Goal: Task Accomplishment & Management: Use online tool/utility

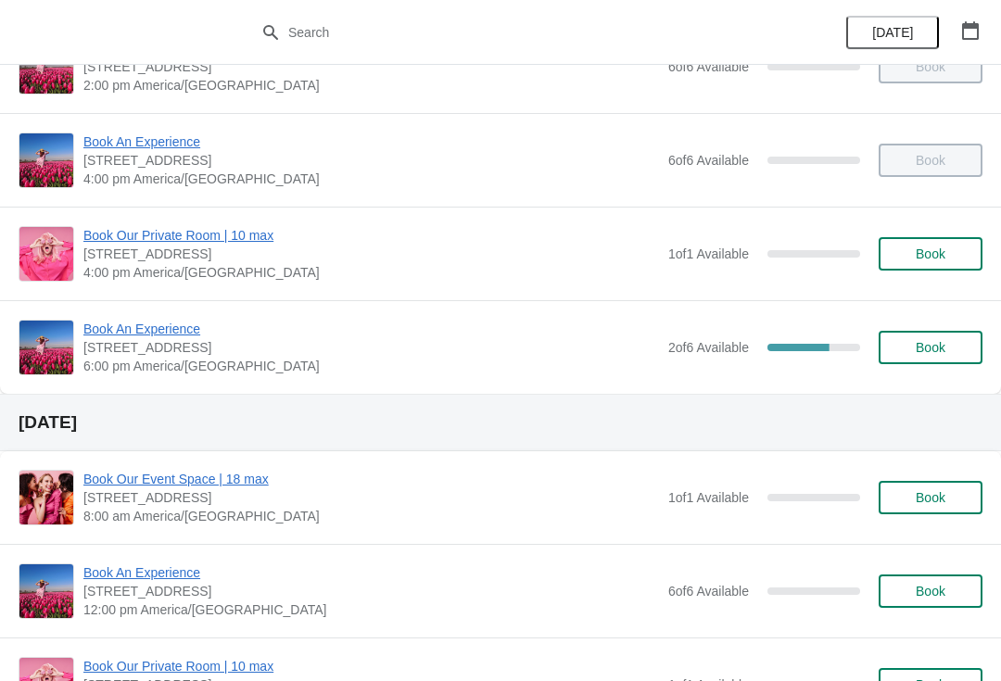
scroll to position [425, 0]
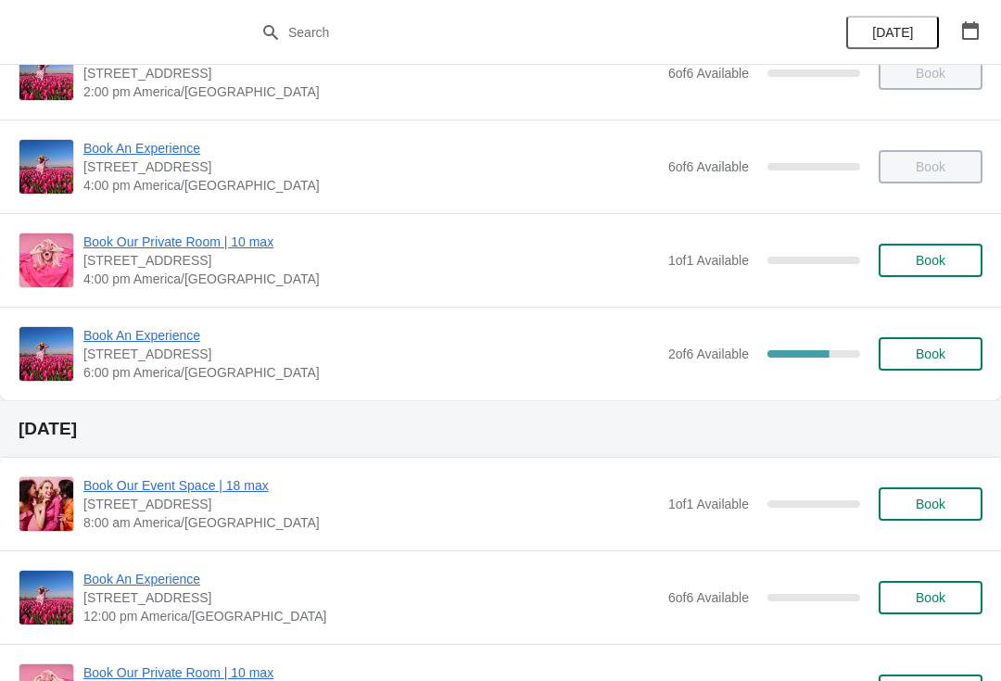
click at [121, 332] on span "Book An Experience" at bounding box center [370, 335] width 575 height 19
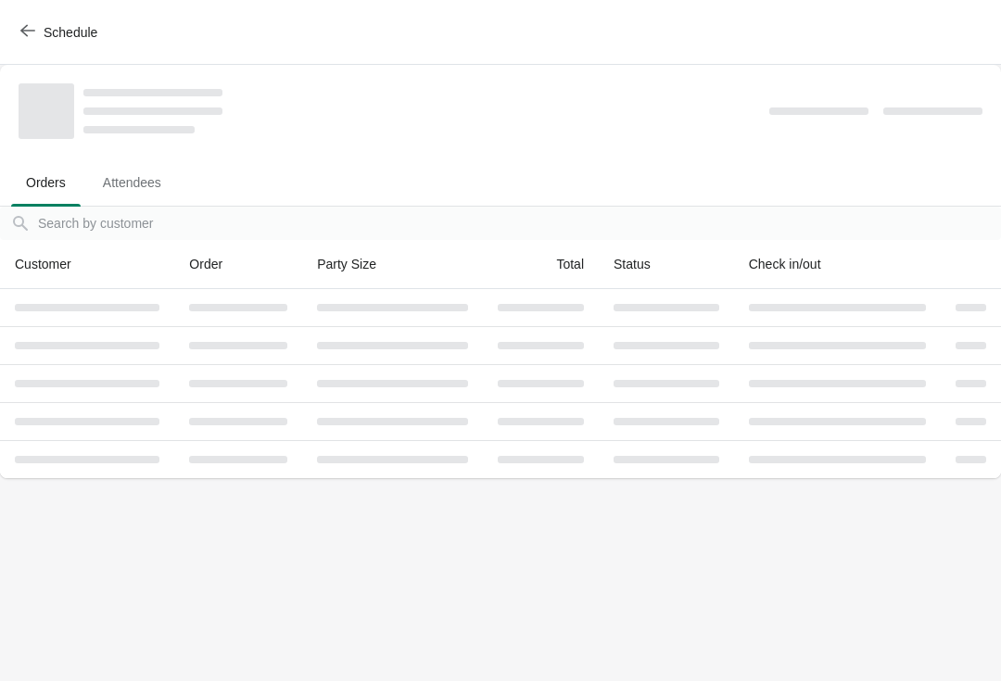
scroll to position [0, 0]
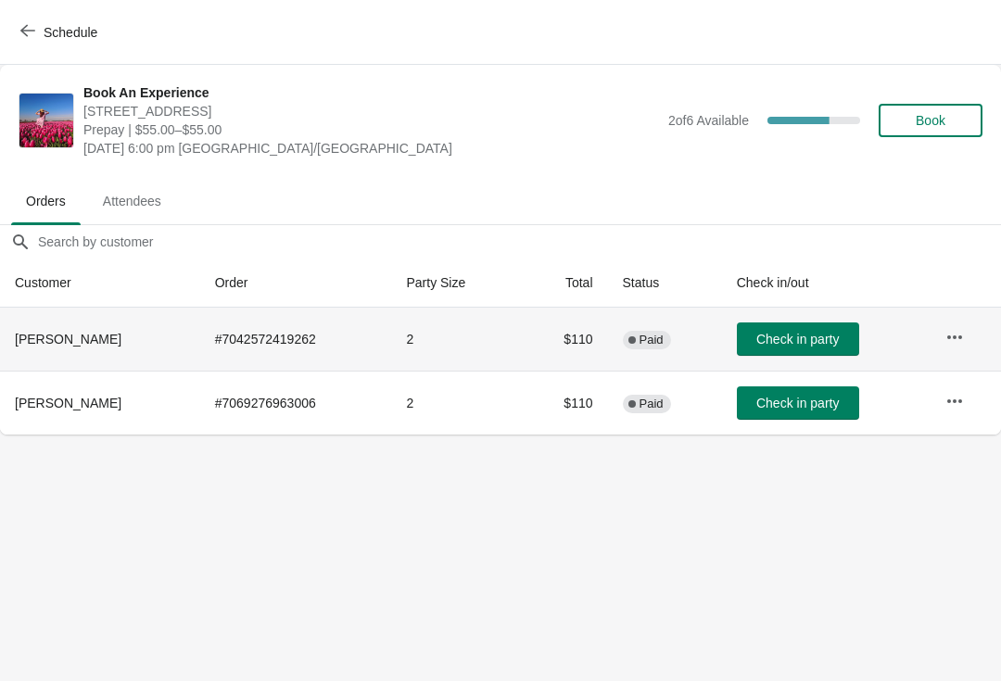
click at [949, 334] on icon "button" at bounding box center [954, 337] width 19 height 19
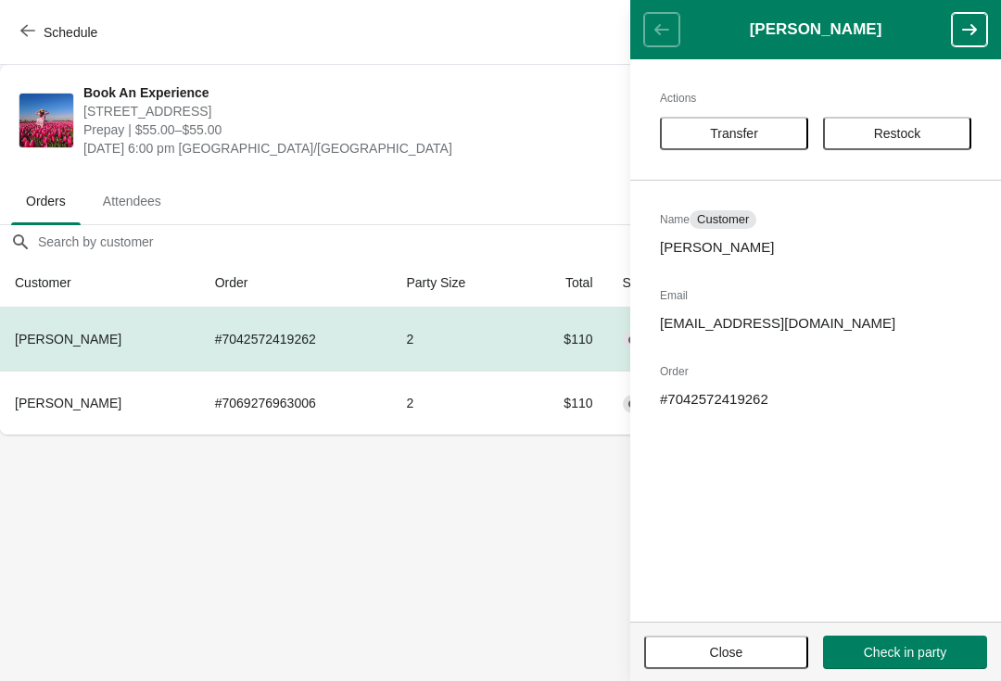
click at [708, 142] on button "Transfer" at bounding box center [734, 133] width 148 height 33
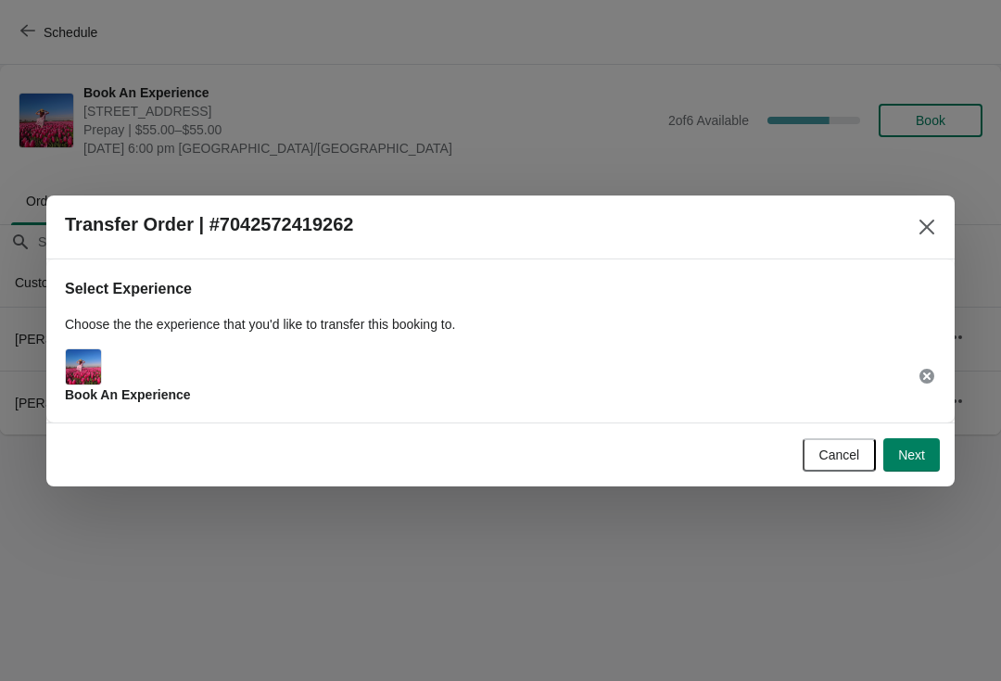
click at [929, 452] on button "Next" at bounding box center [911, 454] width 57 height 33
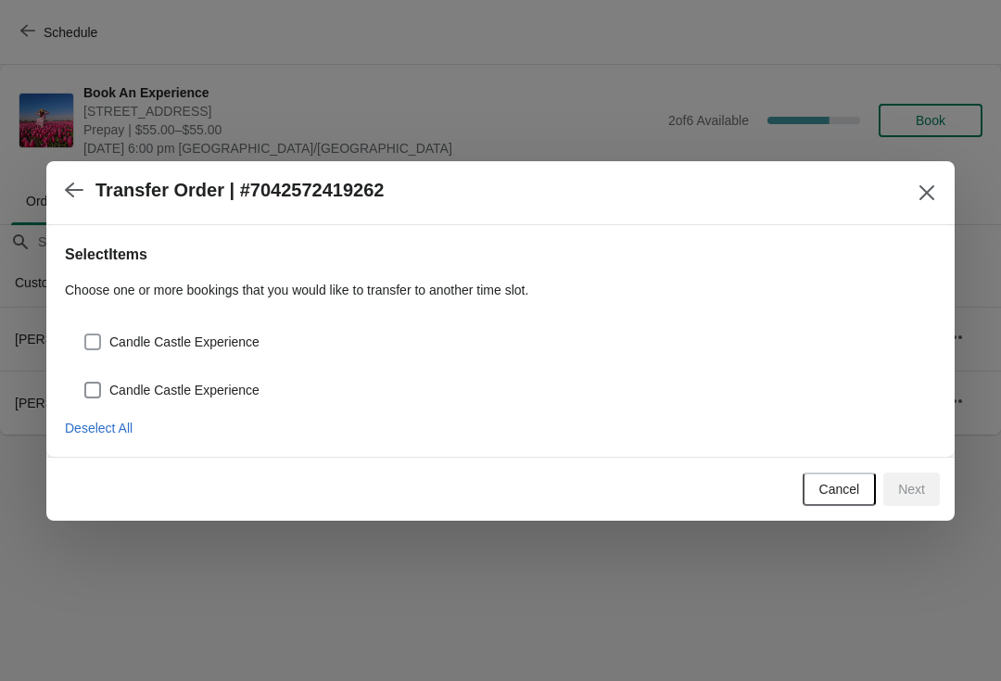
click at [89, 347] on span at bounding box center [92, 342] width 17 height 17
click at [85, 334] on input "Candle Castle Experience" at bounding box center [84, 334] width 1 height 1
checkbox input "true"
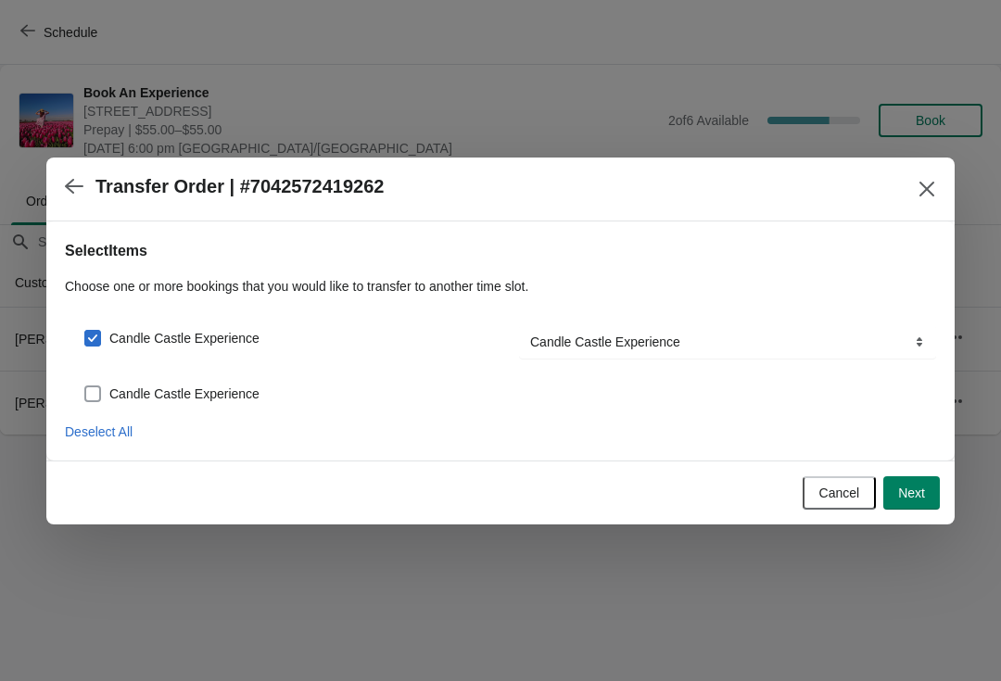
click at [88, 392] on span at bounding box center [92, 393] width 17 height 17
click at [85, 386] on input "Candle Castle Experience" at bounding box center [84, 385] width 1 height 1
checkbox input "true"
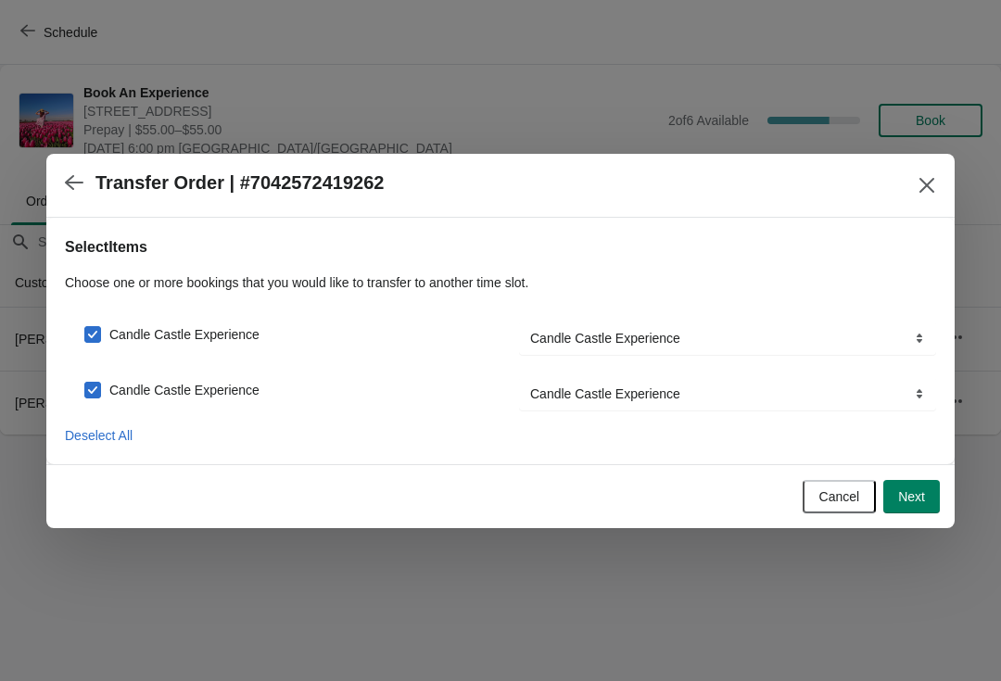
click at [924, 493] on span "Next" at bounding box center [911, 496] width 27 height 15
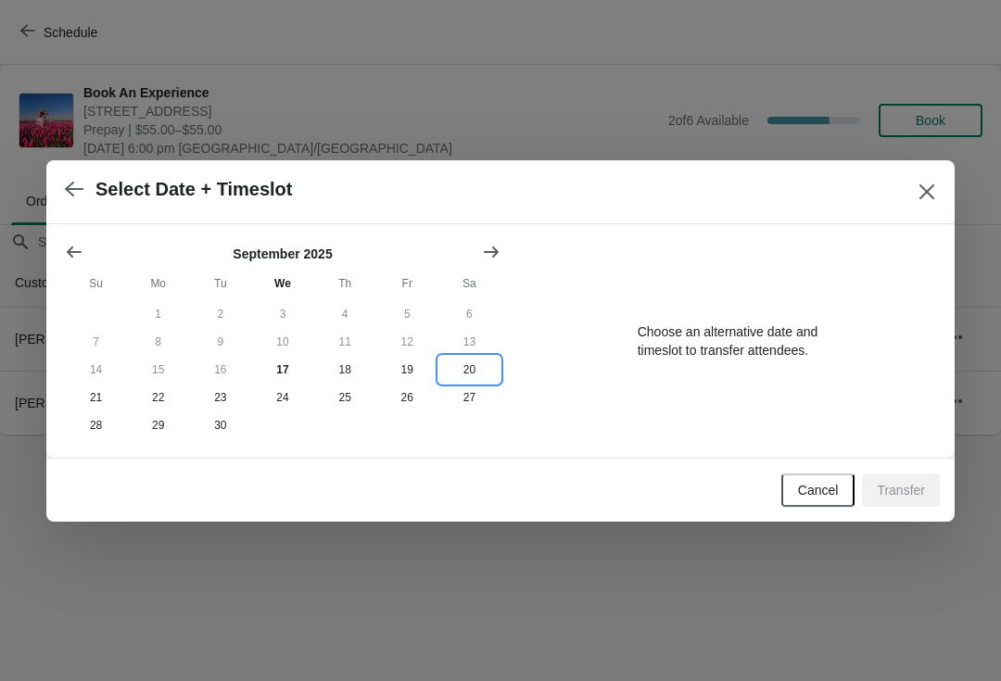
click at [473, 361] on button "20" at bounding box center [469, 370] width 62 height 28
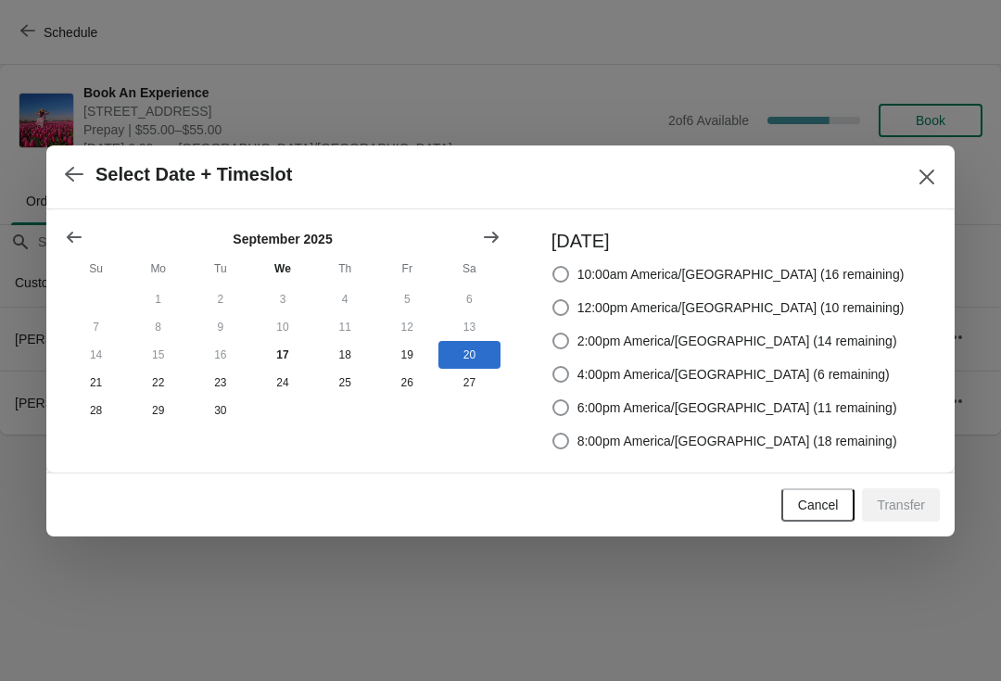
click at [583, 345] on div "[DATE] 10:00am America/[GEOGRAPHIC_DATA] (16 remaining) 12:00pm America/[GEOGRA…" at bounding box center [719, 341] width 372 height 226
click at [569, 339] on span at bounding box center [560, 341] width 17 height 17
click at [553, 334] on input "2:00pm America/[GEOGRAPHIC_DATA] (14 remaining)" at bounding box center [552, 333] width 1 height 1
radio input "true"
click at [902, 500] on span "Transfer" at bounding box center [900, 505] width 48 height 15
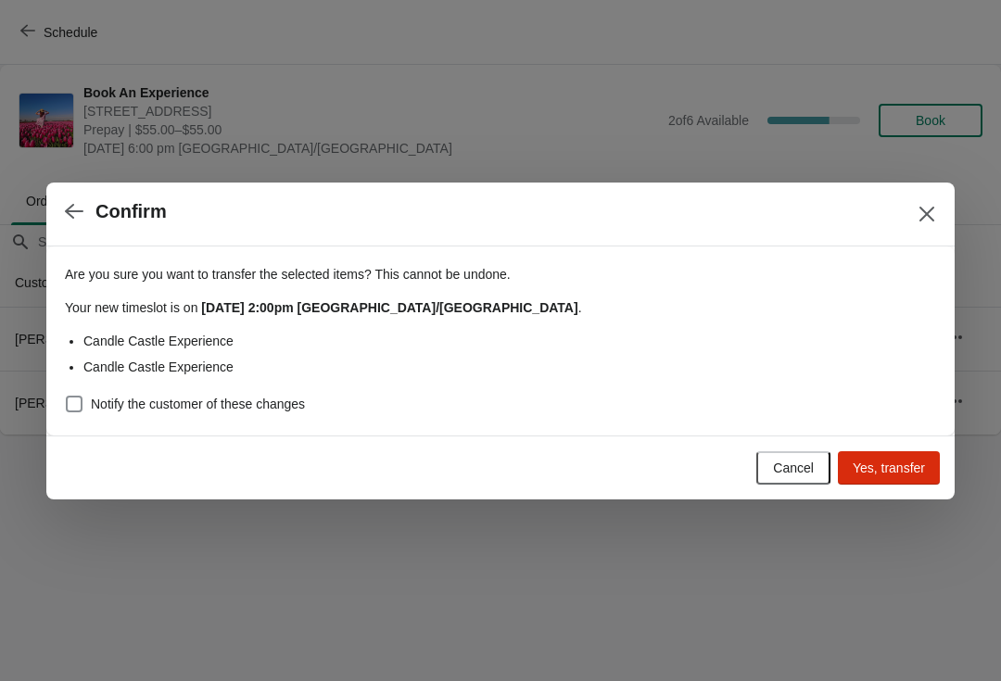
click at [82, 404] on span at bounding box center [74, 404] width 17 height 17
click at [67, 397] on input "Notify the customer of these changes" at bounding box center [66, 396] width 1 height 1
checkbox input "true"
click at [908, 461] on span "Yes, transfer" at bounding box center [888, 467] width 72 height 15
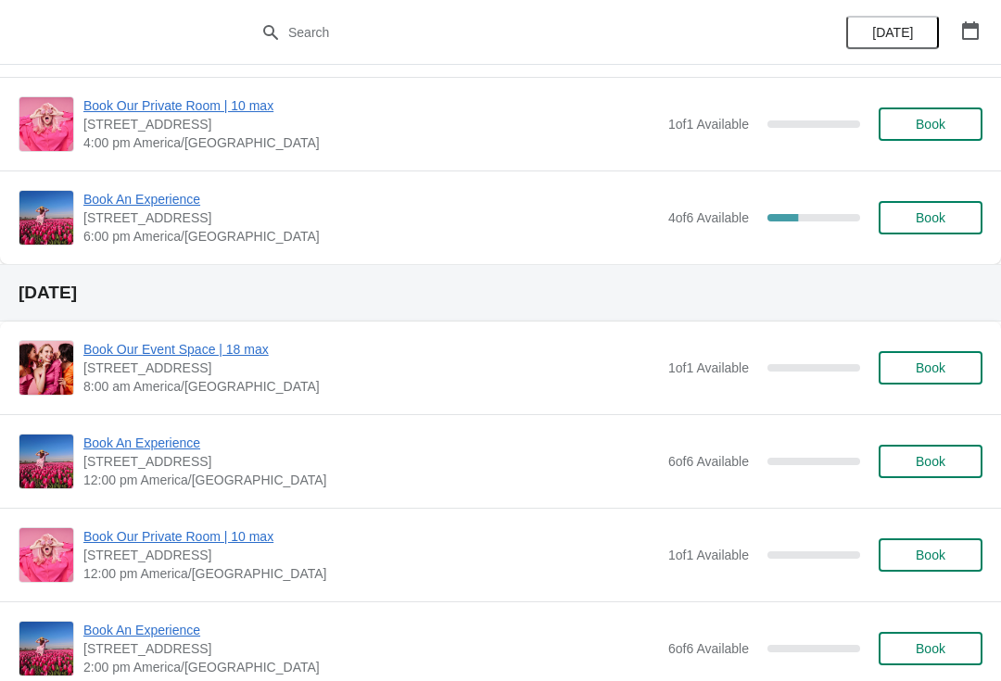
scroll to position [530, 0]
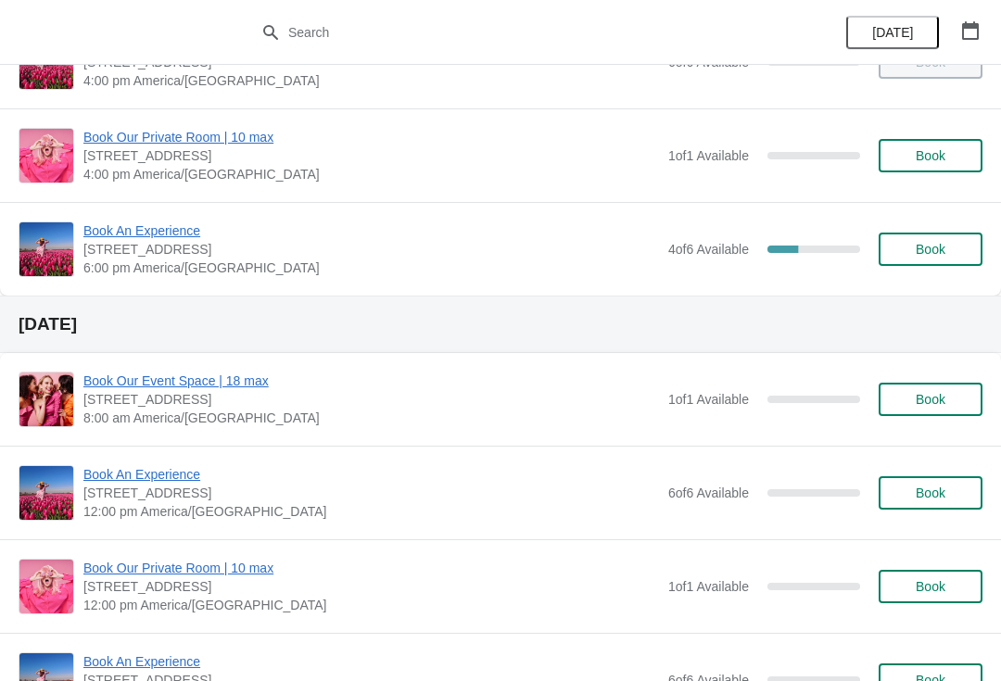
click at [131, 239] on span "Book An Experience" at bounding box center [370, 230] width 575 height 19
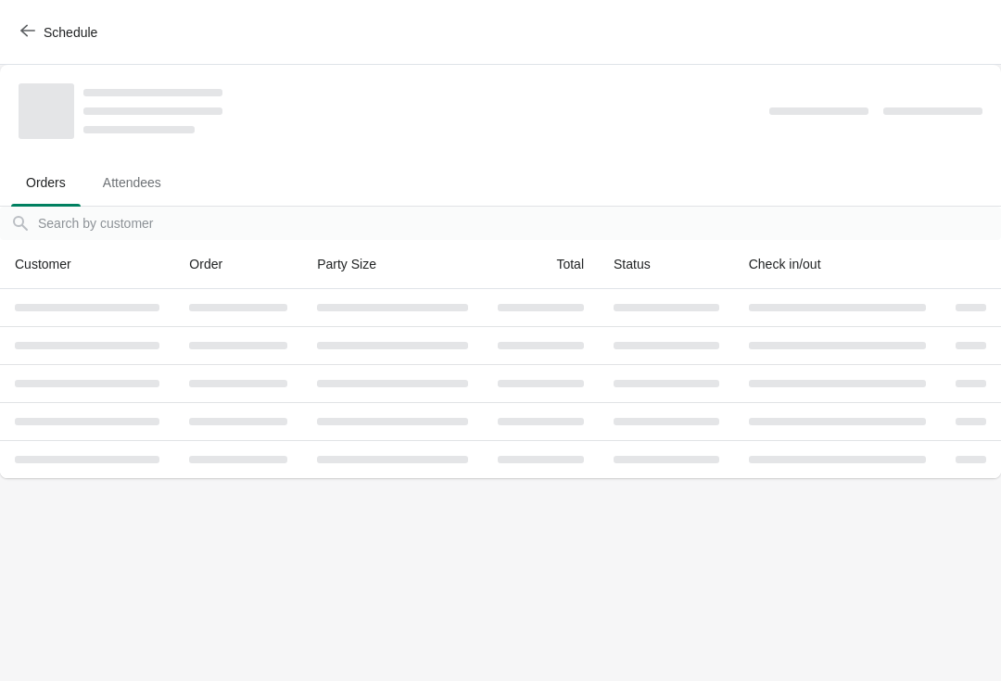
scroll to position [0, 0]
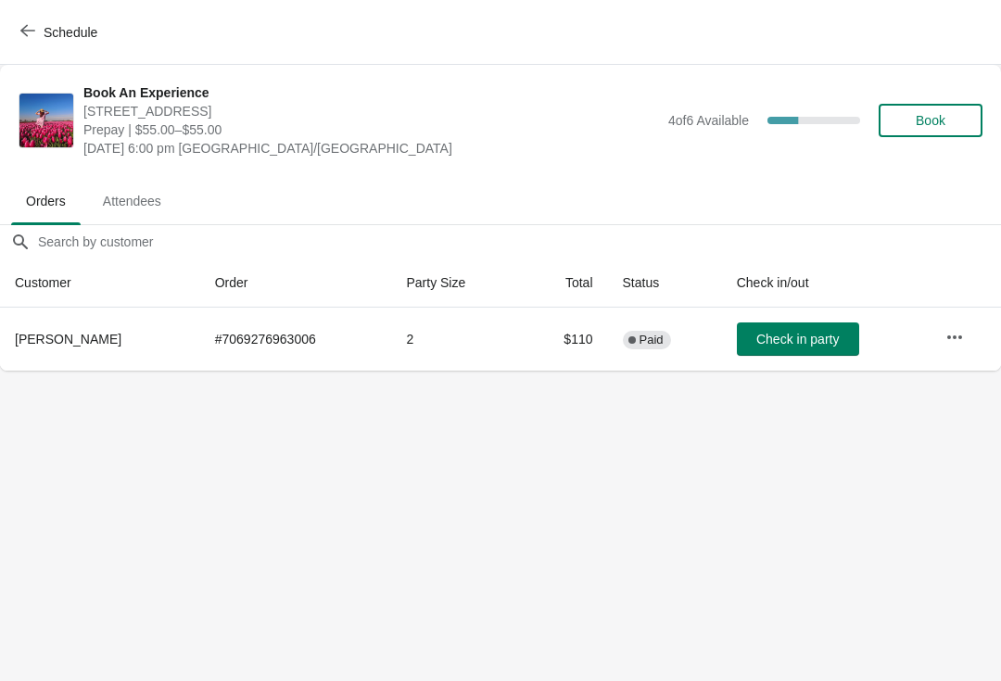
click at [43, 36] on span "Schedule" at bounding box center [60, 32] width 73 height 18
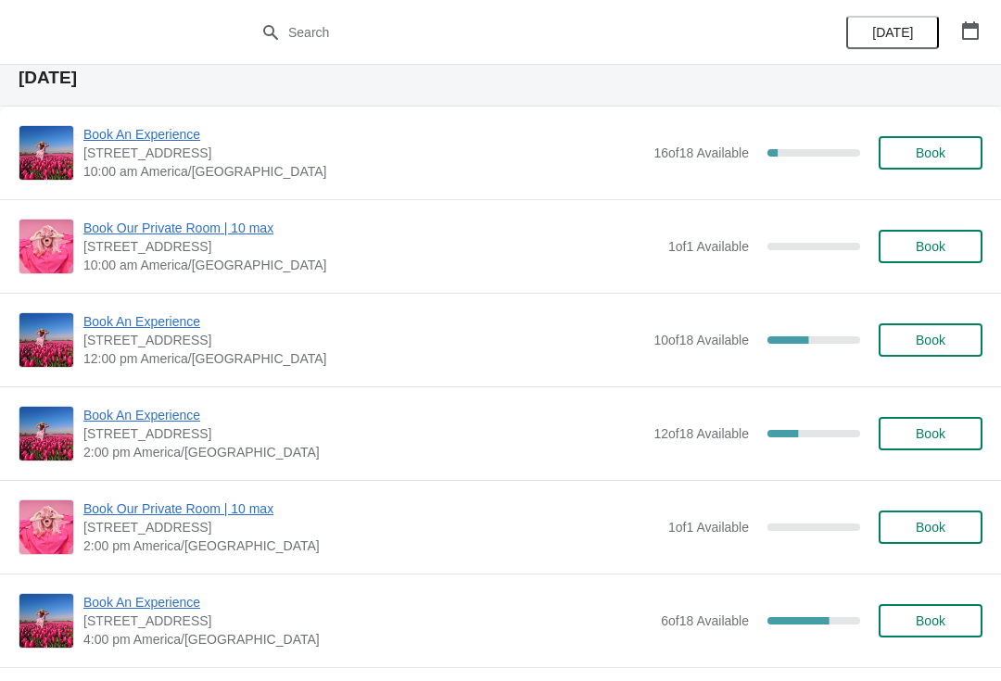
scroll to position [2294, 0]
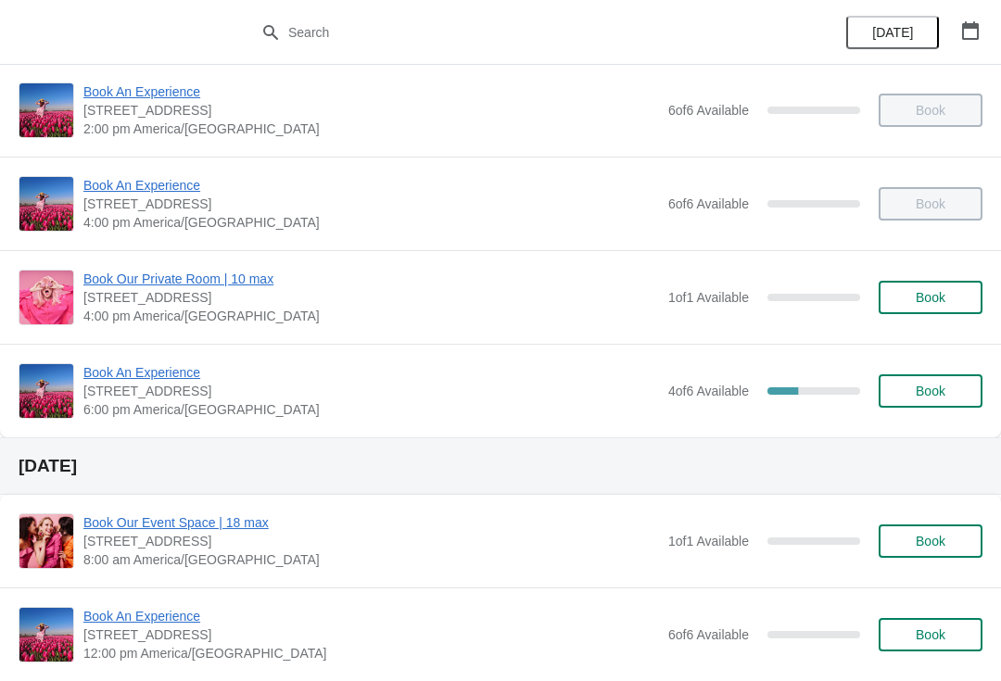
scroll to position [389, 0]
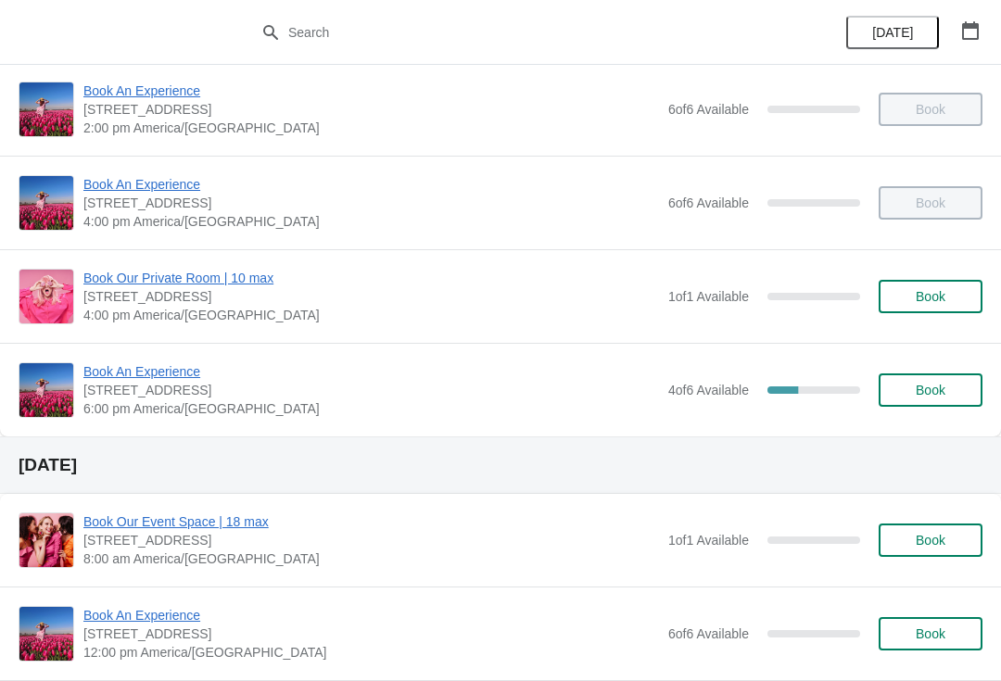
click at [156, 380] on span "Book An Experience" at bounding box center [370, 371] width 575 height 19
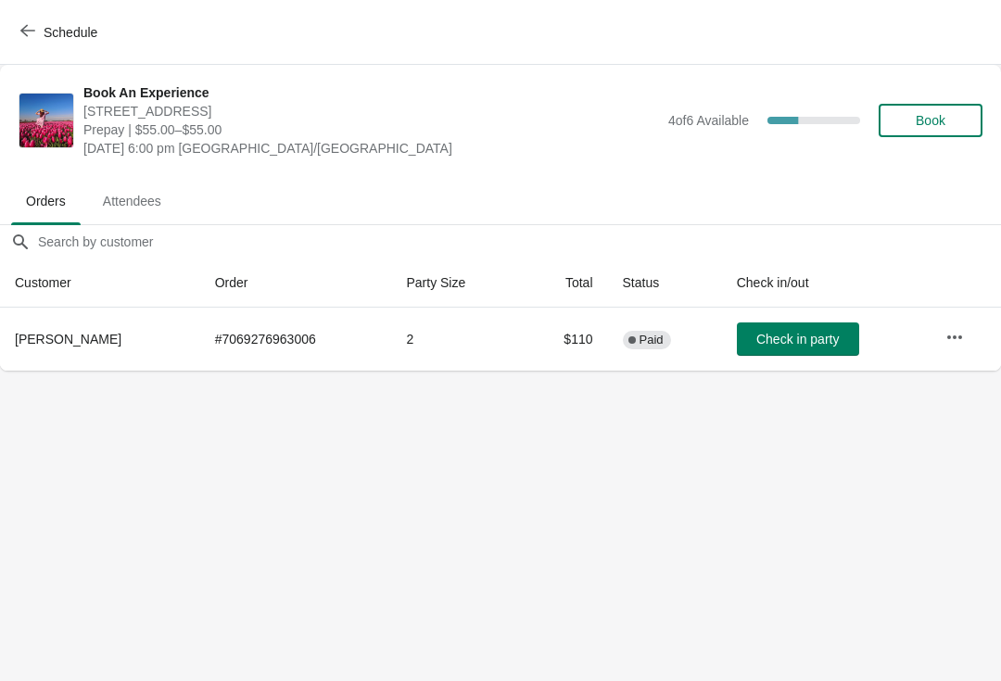
click at [785, 346] on span "Check in party" at bounding box center [797, 339] width 82 height 15
